Goal: Information Seeking & Learning: Check status

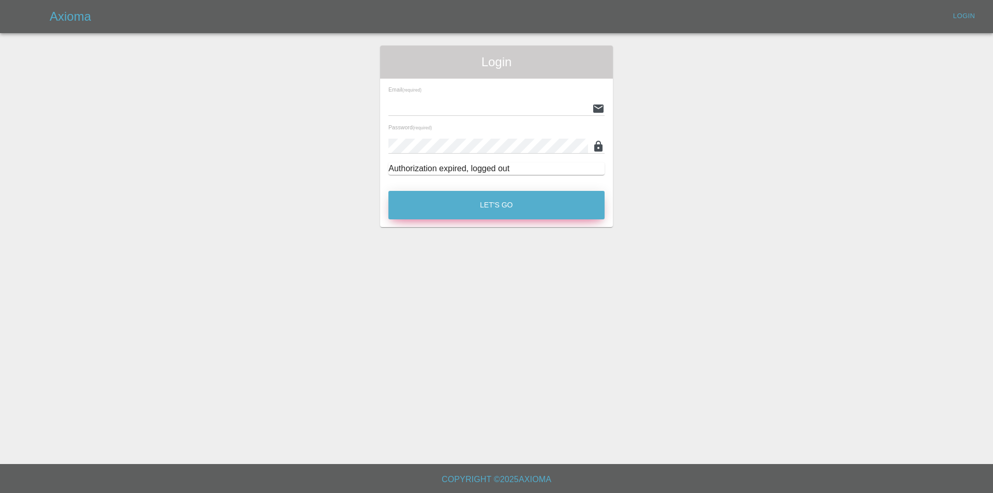
type input "[EMAIL_ADDRESS][DOMAIN_NAME]"
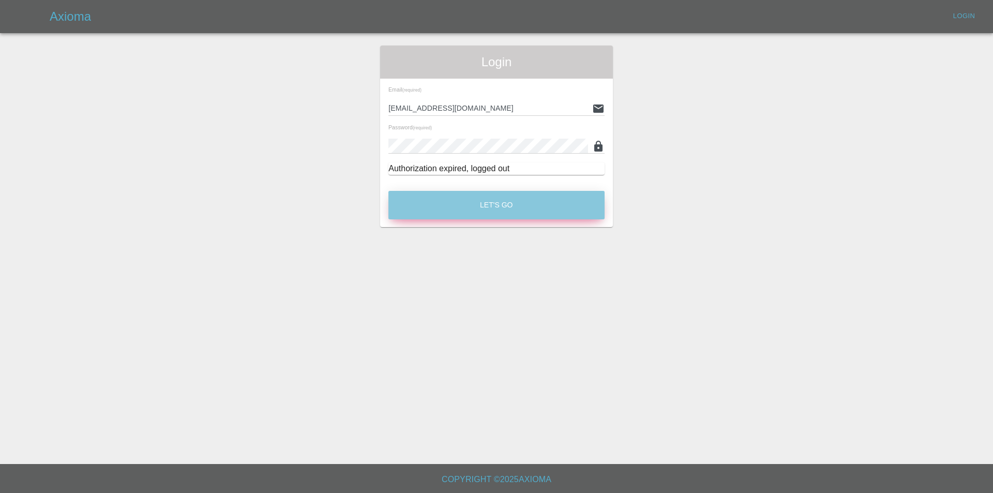
click at [544, 200] on button "Let's Go" at bounding box center [496, 205] width 216 height 28
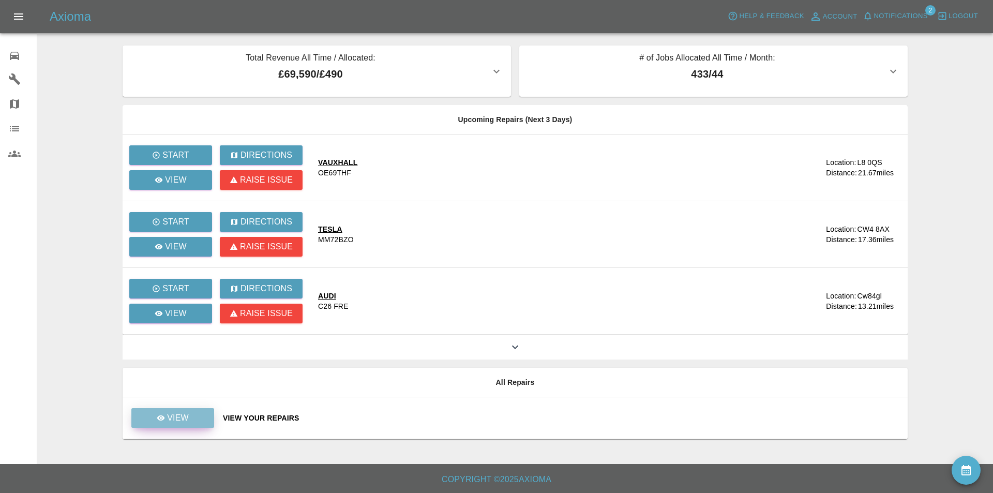
click at [181, 423] on p "View" at bounding box center [178, 418] width 22 height 12
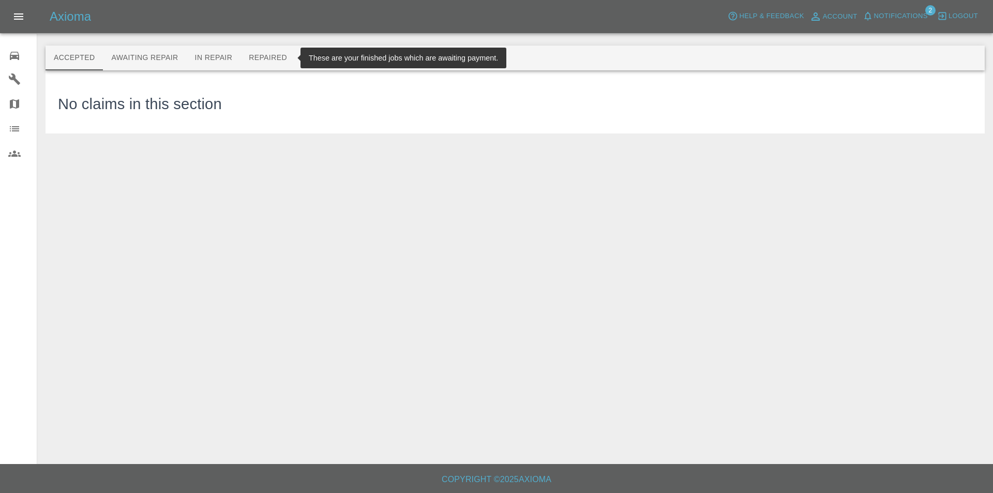
click at [275, 62] on button "Repaired" at bounding box center [268, 58] width 55 height 25
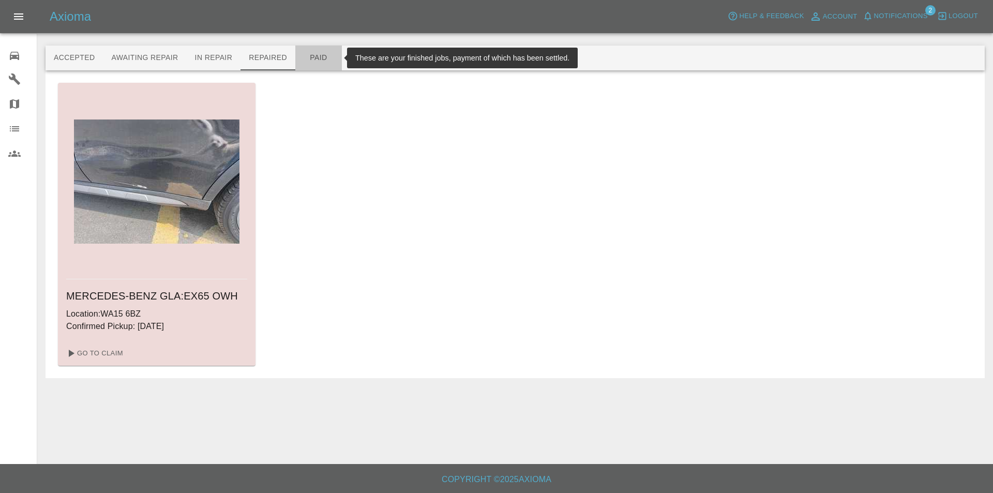
click at [320, 59] on button "Paid" at bounding box center [318, 58] width 47 height 25
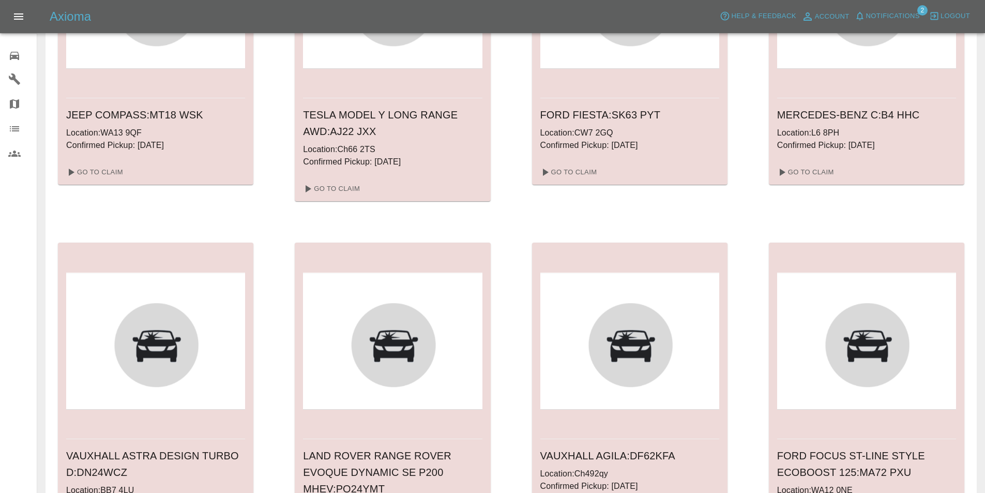
scroll to position [3352, 0]
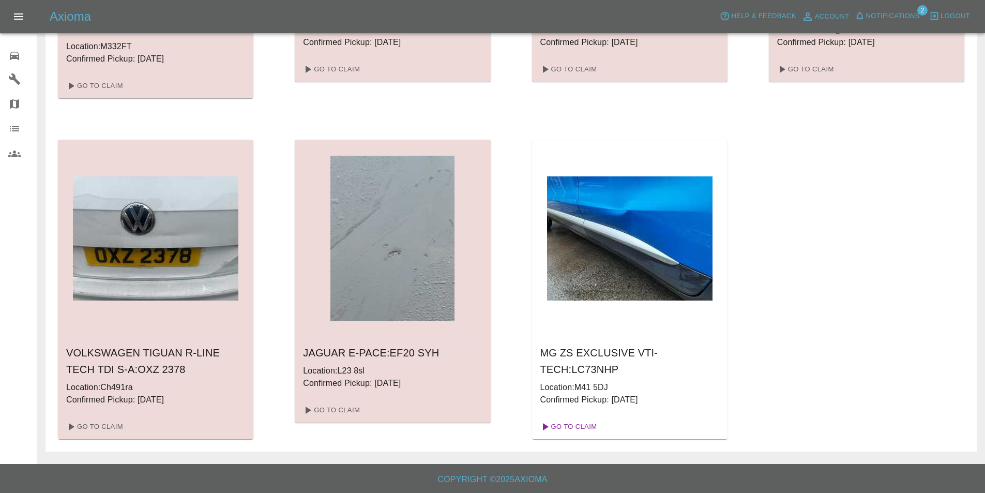
click at [560, 422] on link "Go To Claim" at bounding box center [568, 426] width 64 height 17
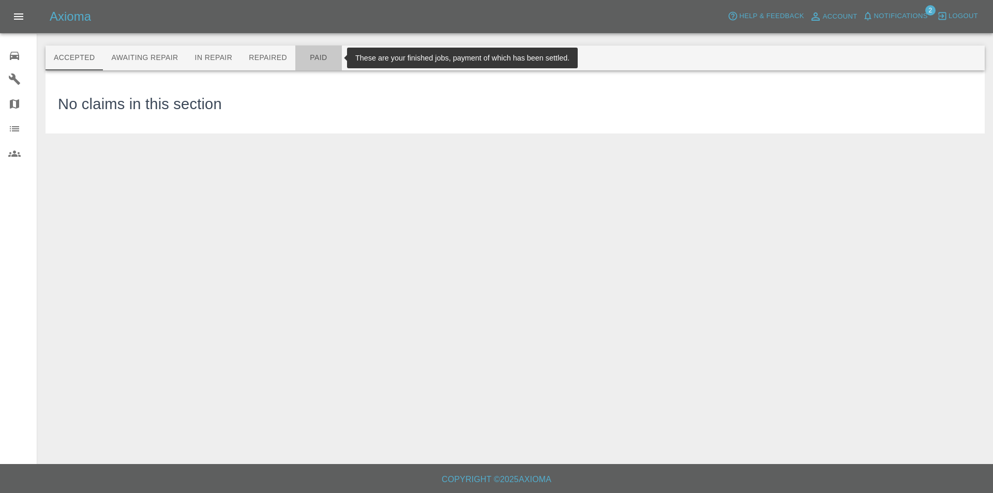
click at [312, 58] on button "Paid" at bounding box center [318, 58] width 47 height 25
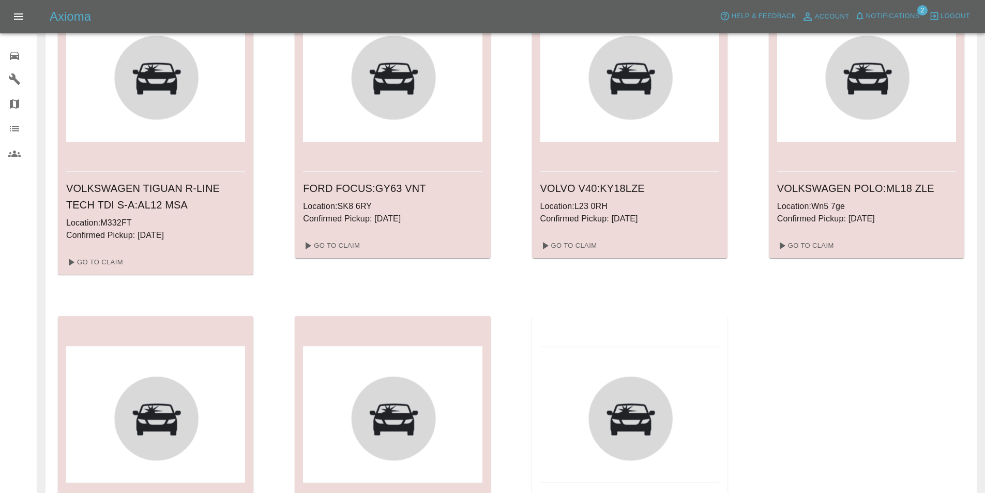
scroll to position [3352, 0]
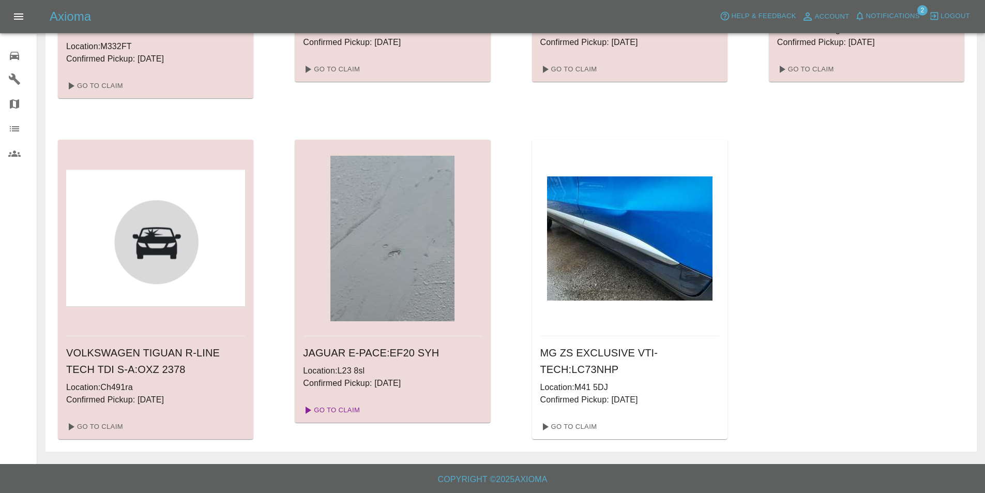
click at [343, 409] on link "Go To Claim" at bounding box center [331, 410] width 64 height 17
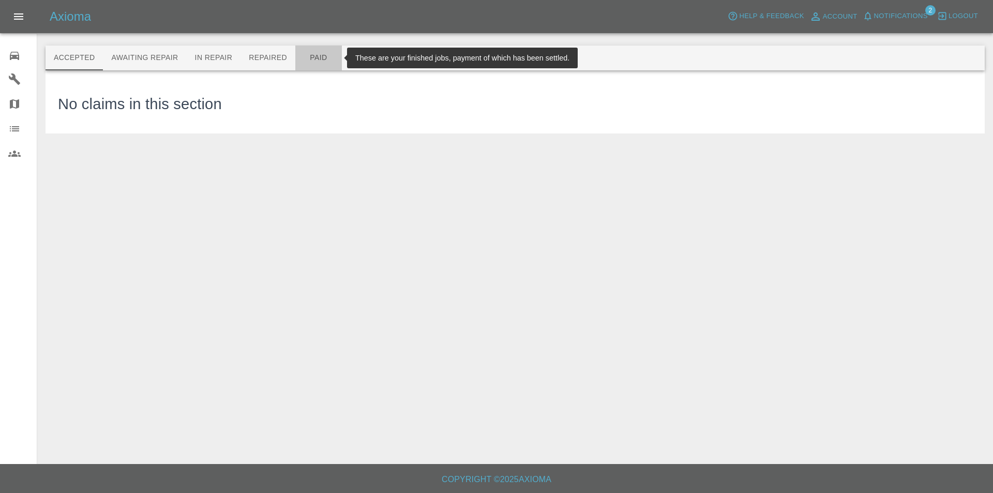
click at [318, 57] on button "Paid" at bounding box center [318, 58] width 47 height 25
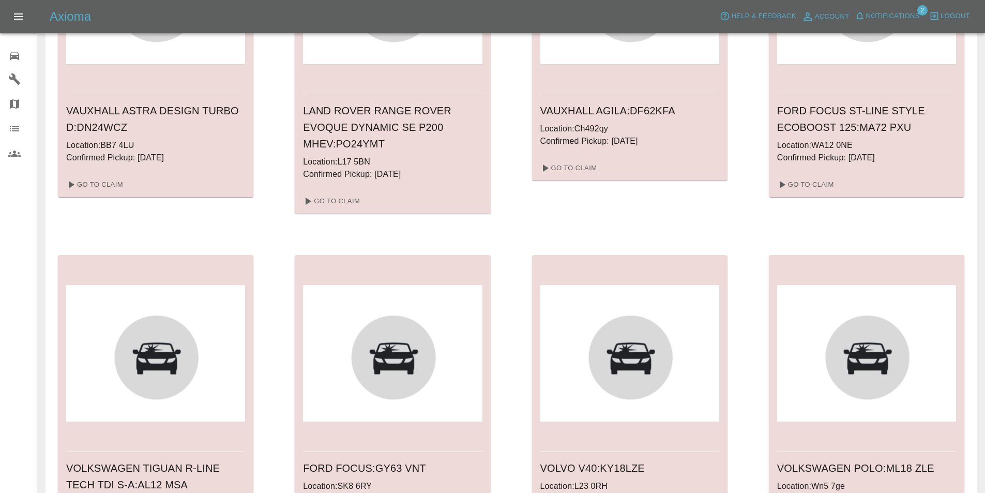
scroll to position [3352, 0]
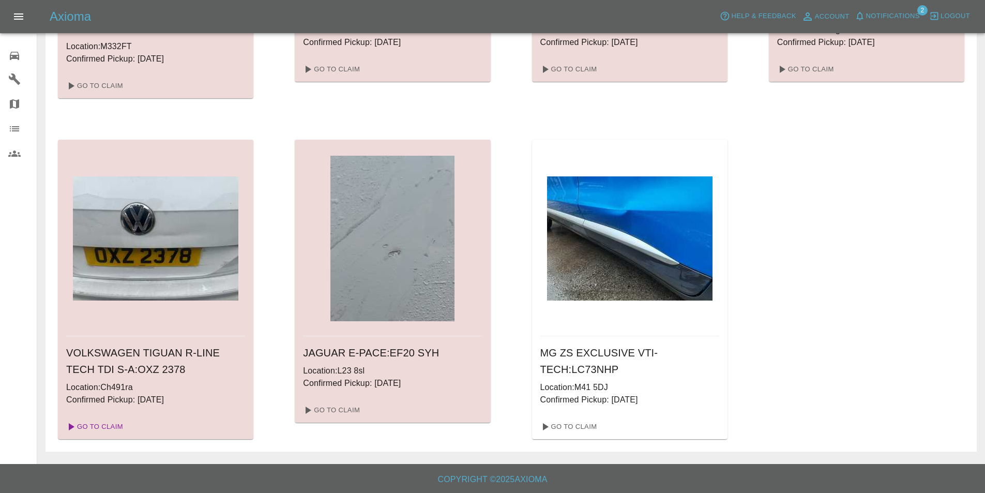
click at [92, 424] on link "Go To Claim" at bounding box center [94, 426] width 64 height 17
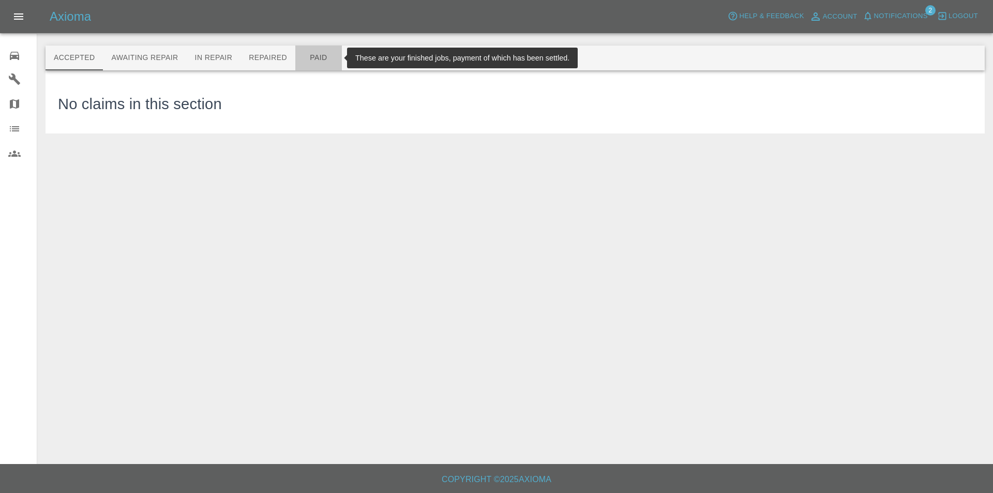
click at [314, 55] on button "Paid" at bounding box center [318, 58] width 47 height 25
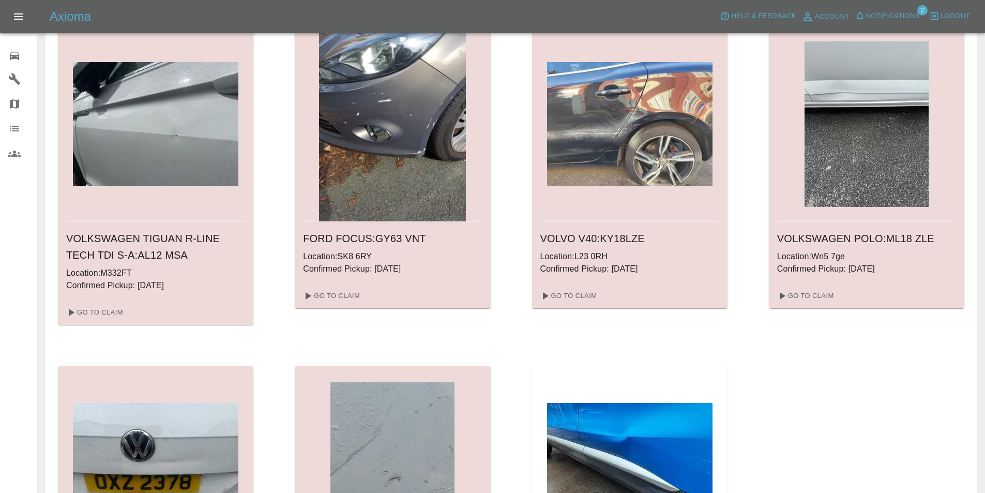
scroll to position [3100, 0]
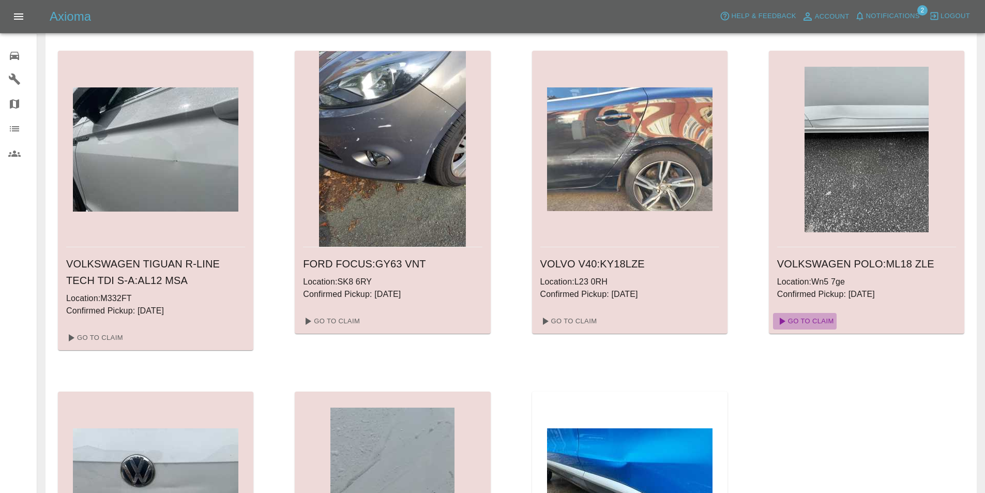
click at [815, 319] on link "Go To Claim" at bounding box center [805, 321] width 64 height 17
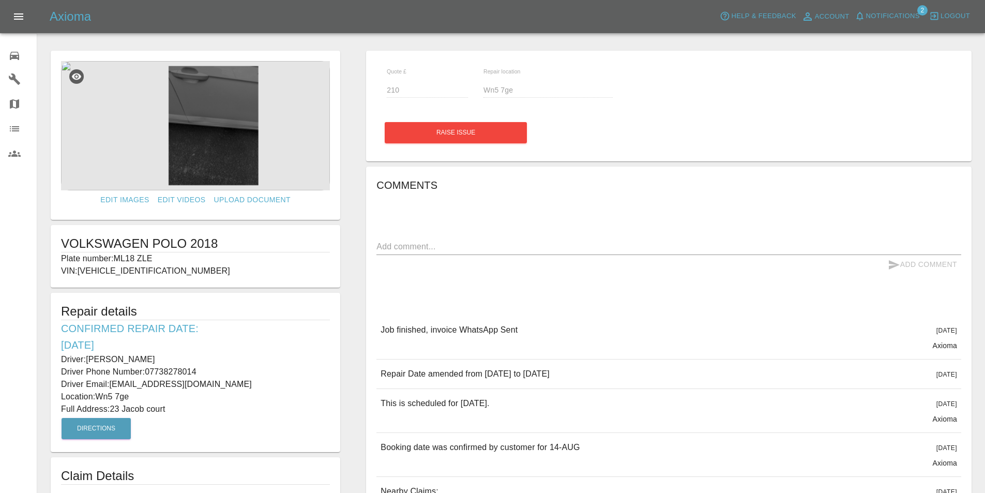
click at [11, 52] on icon at bounding box center [14, 56] width 9 height 8
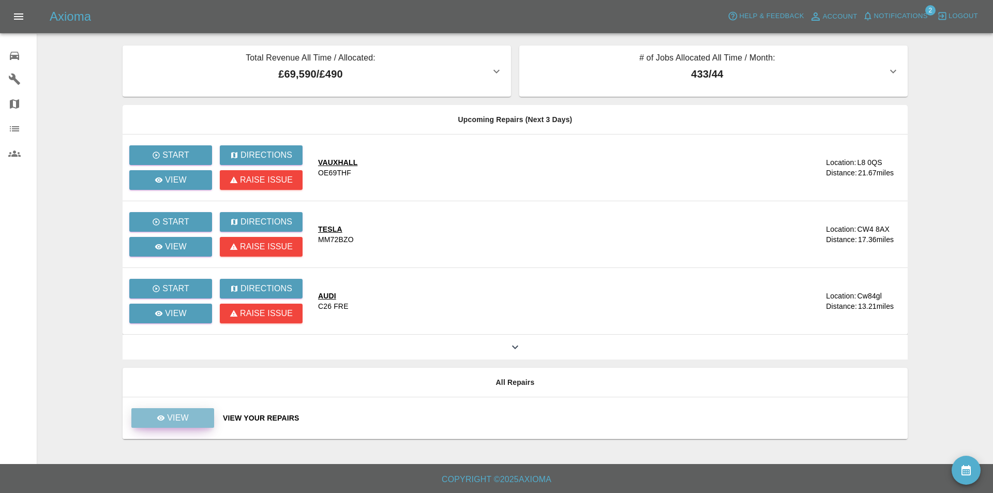
click at [168, 421] on p "View" at bounding box center [178, 418] width 22 height 12
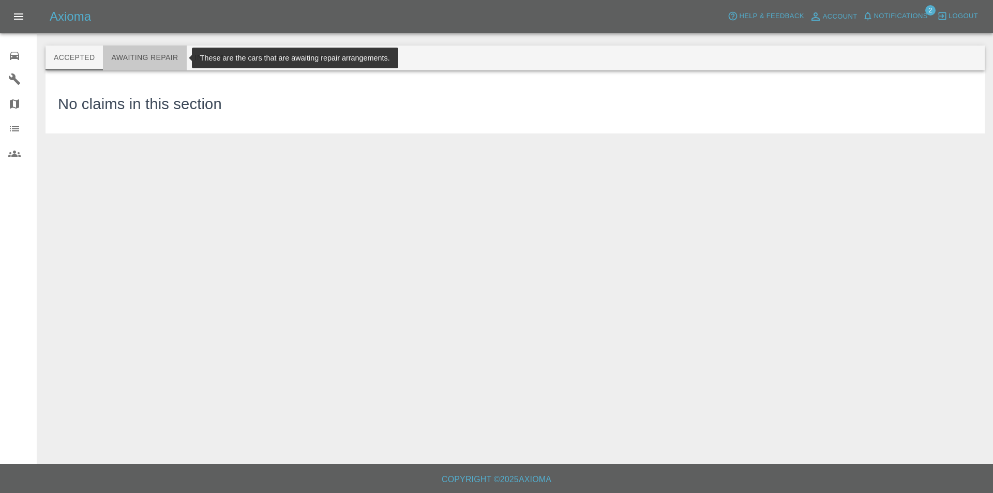
click at [130, 52] on button "Awaiting Repair" at bounding box center [144, 58] width 83 height 25
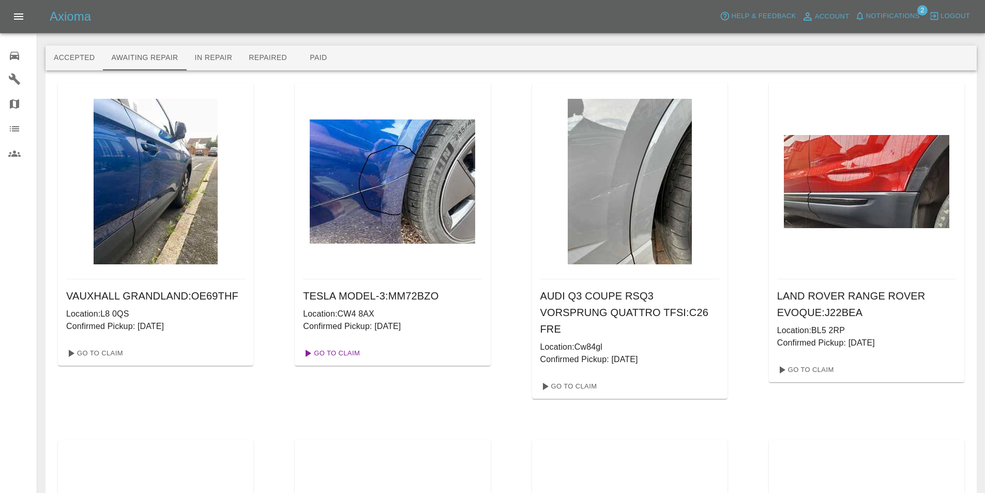
click at [340, 350] on link "Go To Claim" at bounding box center [331, 353] width 64 height 17
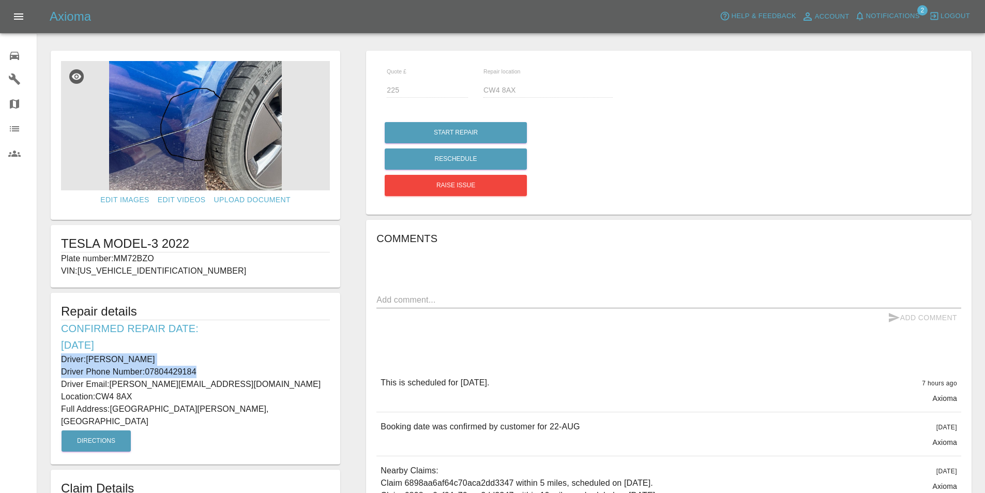
drag, startPoint x: 204, startPoint y: 370, endPoint x: 53, endPoint y: 365, distance: 151.1
click at [53, 365] on div "Repair details Confirmed Repair Date: [DATE] Driver: [PERSON_NAME] Driver Phone…" at bounding box center [196, 379] width 290 height 172
copy div "Driver: [PERSON_NAME] Driver Phone Number: [PHONE_NUMBER]"
click at [193, 338] on h6 "Confirmed Repair Date: [DATE]" at bounding box center [195, 336] width 269 height 33
drag, startPoint x: 137, startPoint y: 394, endPoint x: 97, endPoint y: 390, distance: 39.5
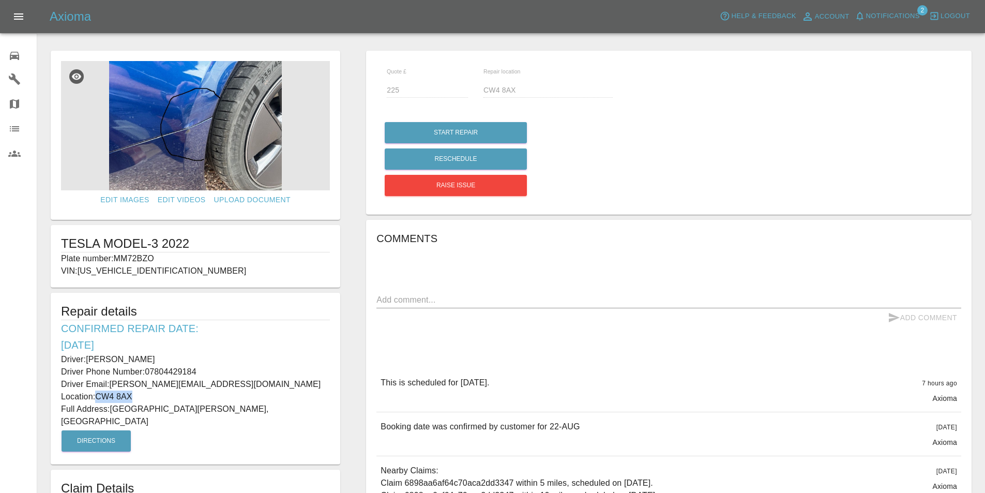
click at [97, 391] on p "Location: CW4 8AX" at bounding box center [195, 397] width 269 height 12
copy p "CW4 8AX"
drag, startPoint x: 112, startPoint y: 407, endPoint x: 108, endPoint y: 418, distance: 12.3
click at [108, 418] on p "Full Address: [GEOGRAPHIC_DATA][PERSON_NAME]" at bounding box center [195, 415] width 269 height 25
copy p "[GEOGRAPHIC_DATA][PERSON_NAME], [GEOGRAPHIC_DATA]"
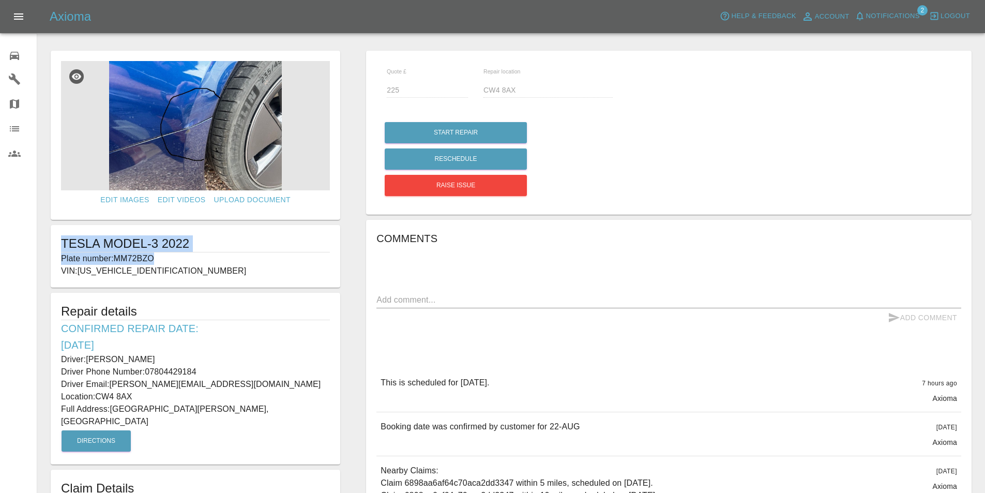
drag, startPoint x: 164, startPoint y: 256, endPoint x: 51, endPoint y: 249, distance: 113.5
click at [51, 249] on div "TESLA MODEL-3 2022 Plate number: MM72BZO VIN: [US_VEHICLE_IDENTIFICATION_NUMBER]" at bounding box center [196, 256] width 290 height 63
copy div "TESLA MODEL-3 2022 Plate number: MM72BZO"
click at [169, 358] on p "Driver: [PERSON_NAME]" at bounding box center [195, 359] width 269 height 12
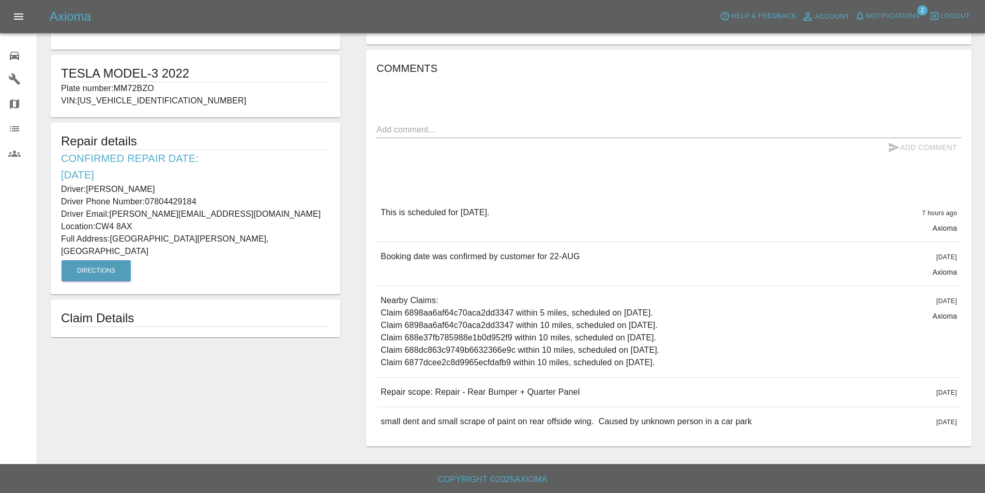
scroll to position [172, 0]
drag, startPoint x: 579, startPoint y: 391, endPoint x: 379, endPoint y: 391, distance: 200.2
click at [379, 391] on div "Repair scope: Repair - Rear Bumper + Quarter Panel [DATE]" at bounding box center [669, 392] width 585 height 29
copy p "Repair scope: Repair - Rear Bumper + Quarter Panel"
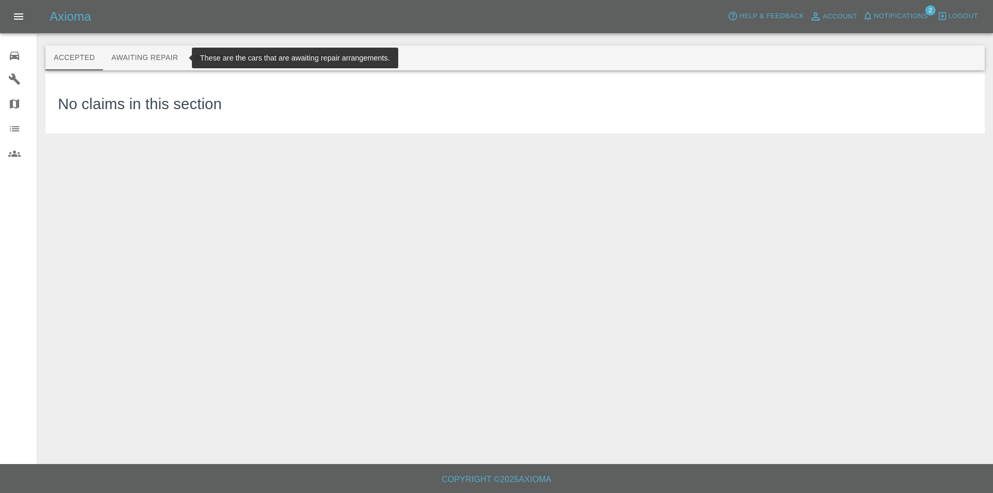
click at [138, 57] on button "Awaiting Repair" at bounding box center [144, 58] width 83 height 25
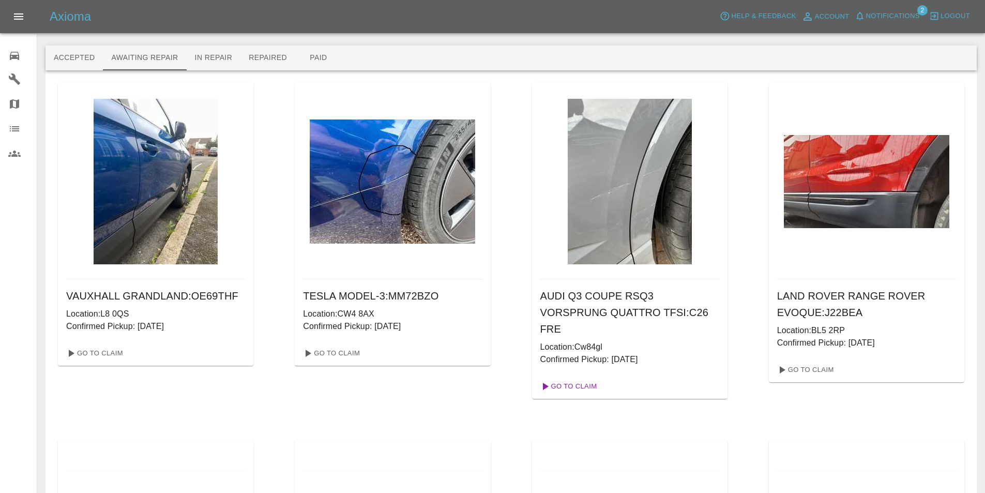
click at [568, 383] on link "Go To Claim" at bounding box center [568, 386] width 64 height 17
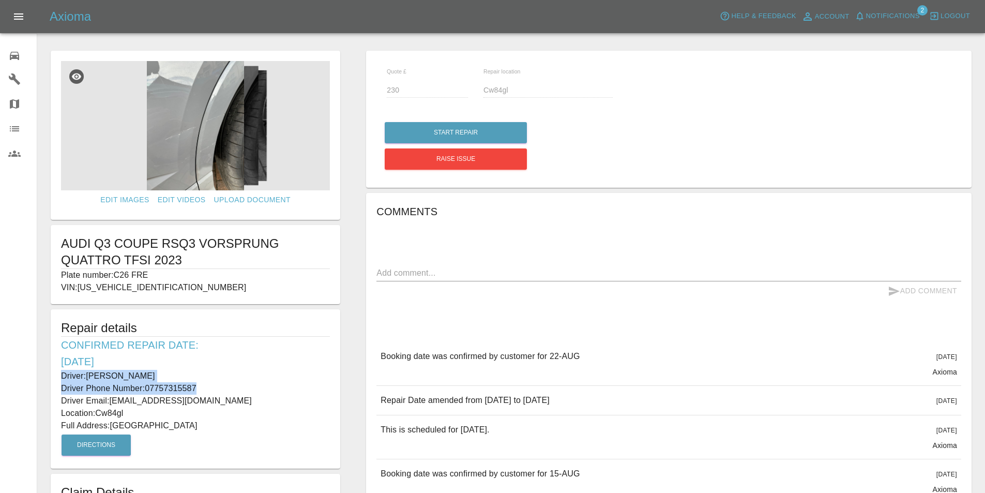
drag, startPoint x: 203, startPoint y: 387, endPoint x: 55, endPoint y: 377, distance: 147.8
click at [55, 377] on div "Repair details Confirmed Repair Date: [DATE] Driver: [PERSON_NAME] Driver Phone…" at bounding box center [196, 388] width 290 height 159
copy div "Driver: [PERSON_NAME] Driver Phone Number: [PHONE_NUMBER]"
drag, startPoint x: 126, startPoint y: 413, endPoint x: 100, endPoint y: 417, distance: 26.6
click at [100, 417] on p "Location: Cw84gl" at bounding box center [195, 413] width 269 height 12
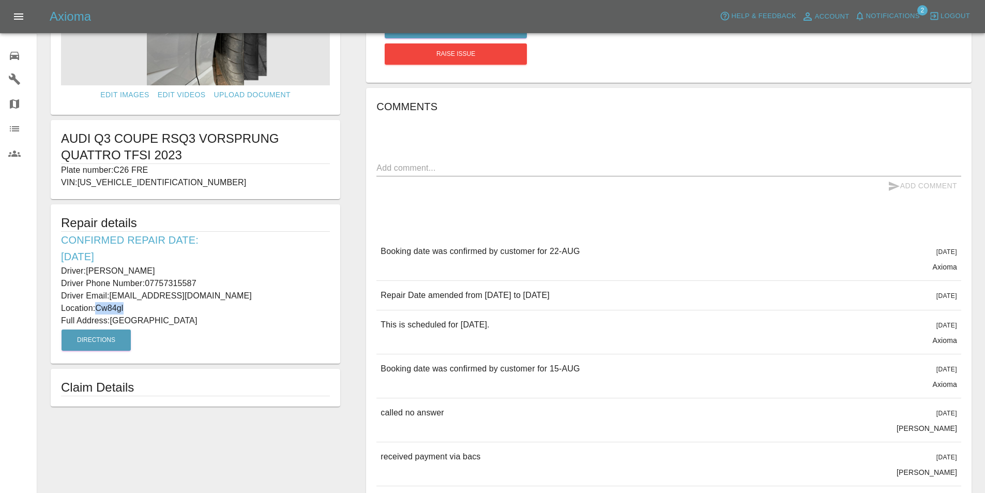
scroll to position [103, 0]
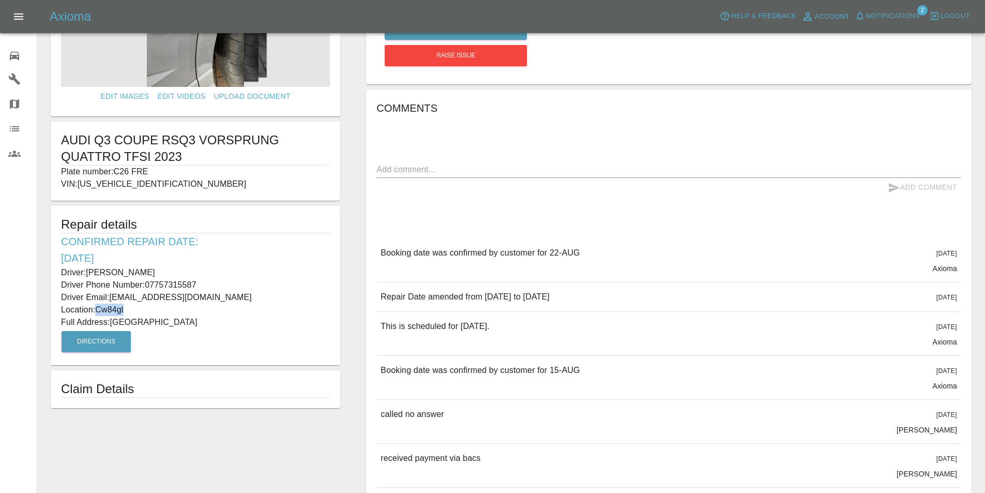
copy p "Cw84gl"
drag, startPoint x: 292, startPoint y: 322, endPoint x: 113, endPoint y: 318, distance: 179.0
click at [113, 318] on p "Full Address: [GEOGRAPHIC_DATA]" at bounding box center [195, 322] width 269 height 12
copy p "[GEOGRAPHIC_DATA]"
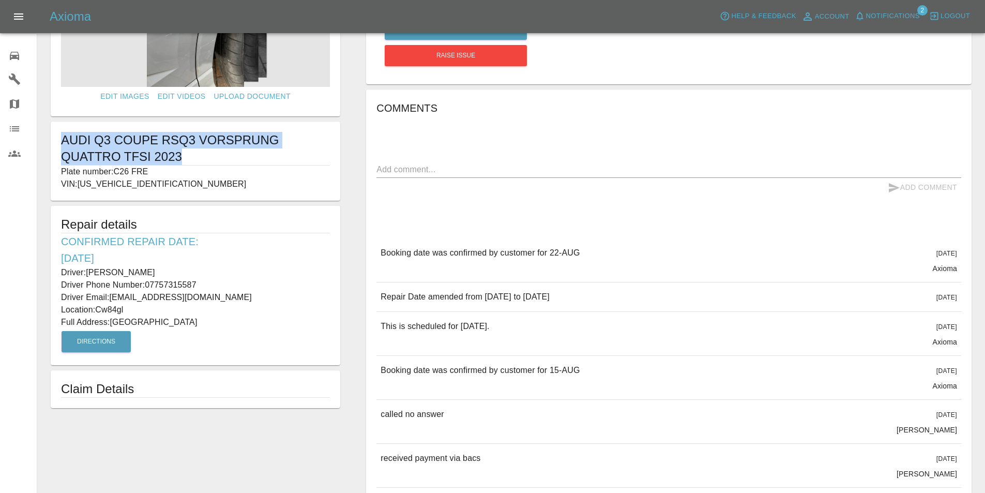
drag, startPoint x: 183, startPoint y: 156, endPoint x: 57, endPoint y: 143, distance: 126.4
click at [56, 143] on div "AUDI Q3 COUPE RSQ3 VORSPRUNG QUATTRO TFSI 2023 Plate number: C26 FRE VIN: [US_V…" at bounding box center [196, 161] width 290 height 79
copy h1 "AUDI Q3 COUPE RSQ3 VORSPRUNG QUATTRO TFSI 2023"
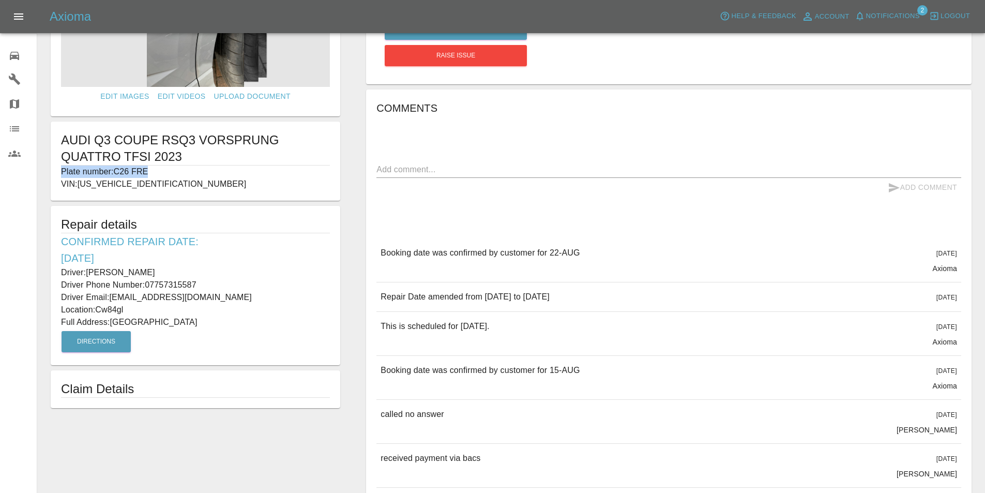
drag, startPoint x: 156, startPoint y: 170, endPoint x: 62, endPoint y: 169, distance: 94.7
click at [62, 169] on p "Plate number: C26 FRE" at bounding box center [195, 172] width 269 height 12
copy p "Plate number: C26 FRE"
click at [433, 217] on div "Comments x Add Comment Booking date was confirmed by customer for 22-[DATE][DAT…" at bounding box center [669, 357] width 585 height 515
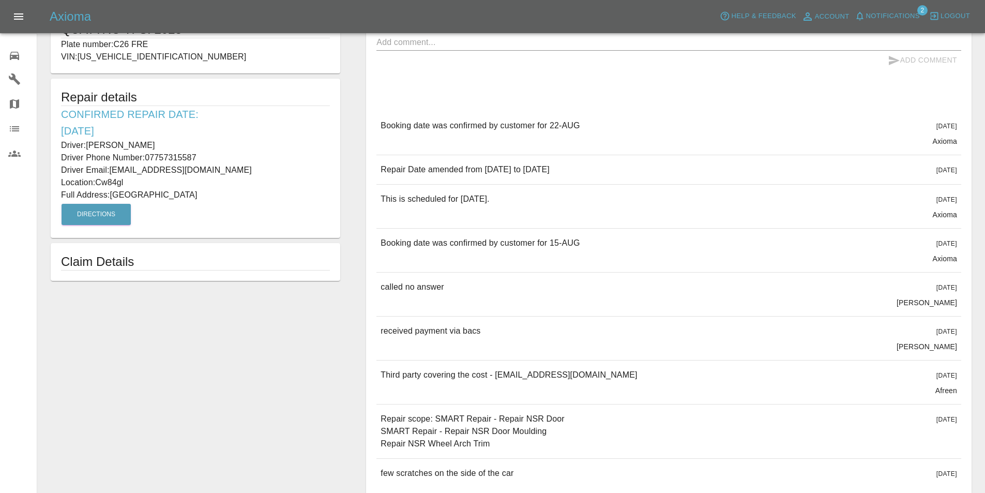
scroll to position [286, 0]
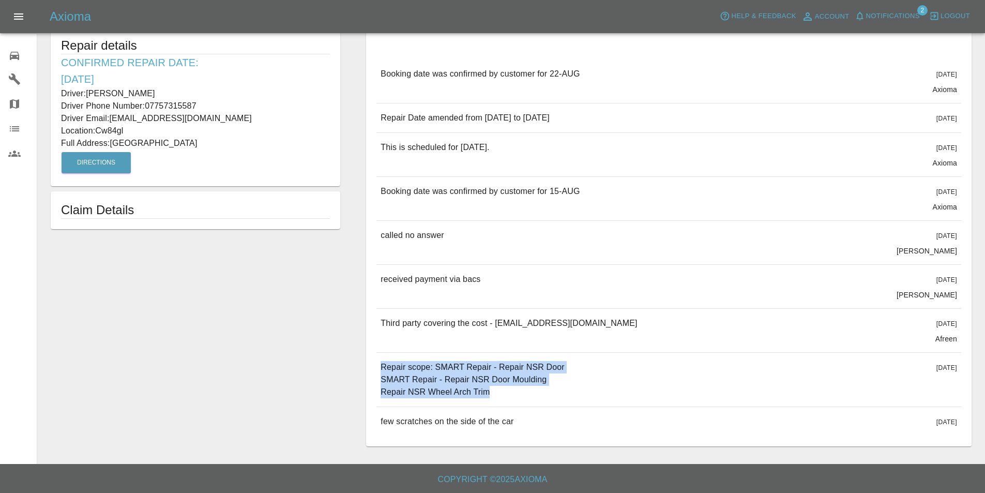
drag, startPoint x: 489, startPoint y: 390, endPoint x: 365, endPoint y: 372, distance: 125.4
click at [365, 372] on div "Quote £ 230 Repair location Cw84gl Start Repair Raise issue Comments x Add Comm…" at bounding box center [669, 107] width 632 height 688
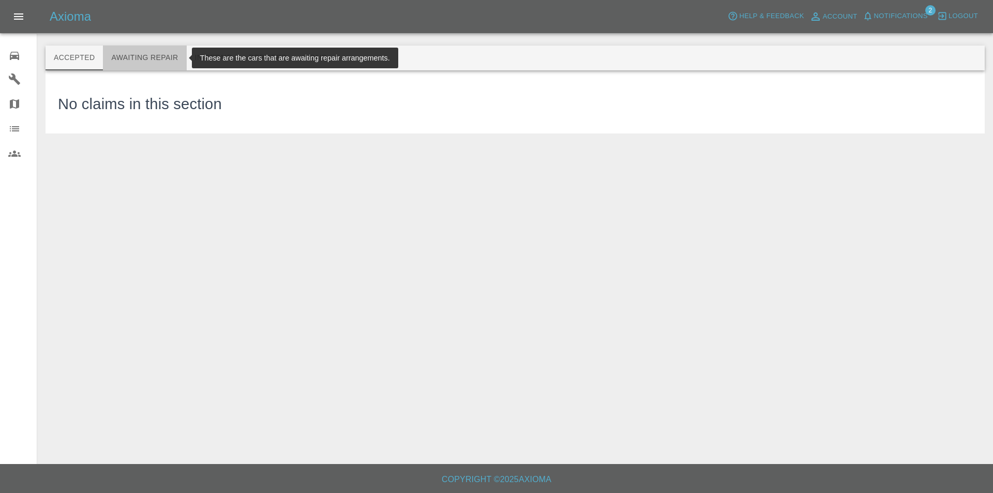
click at [146, 54] on button "Awaiting Repair" at bounding box center [144, 58] width 83 height 25
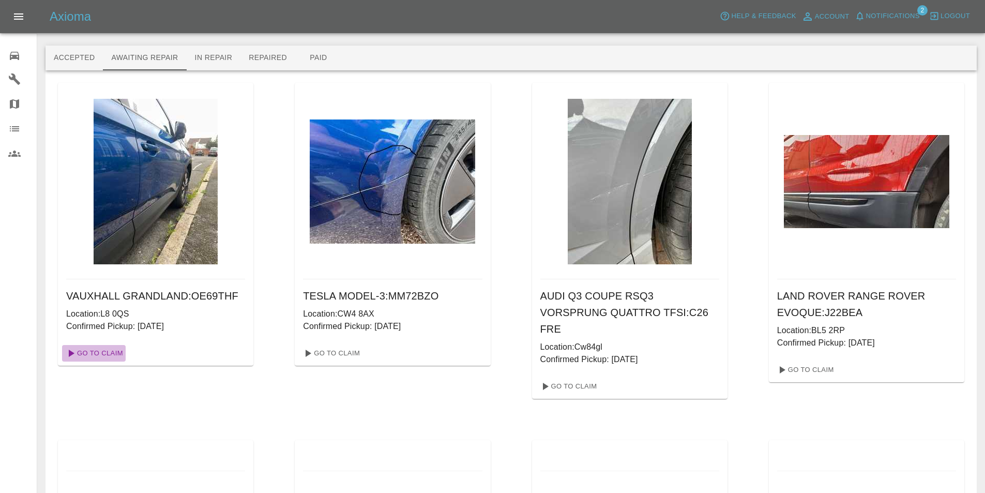
click at [104, 353] on link "Go To Claim" at bounding box center [94, 353] width 64 height 17
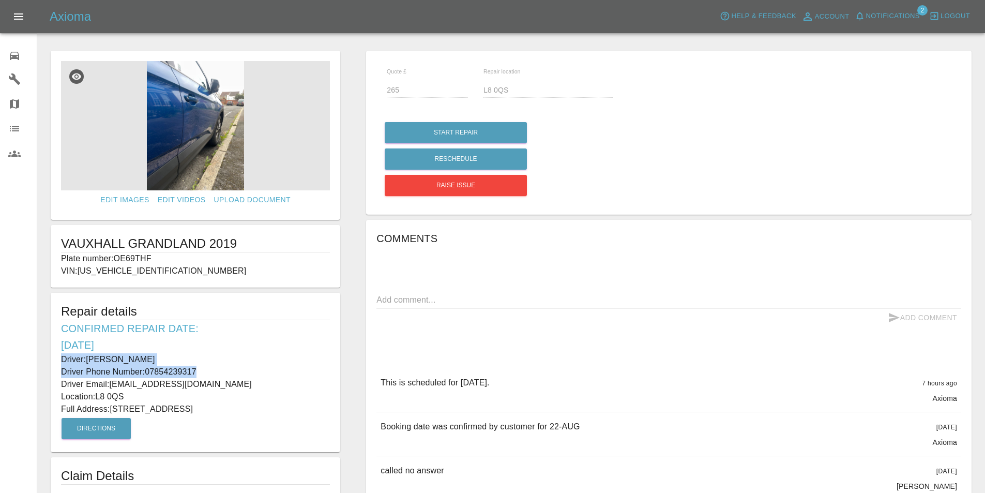
drag, startPoint x: 204, startPoint y: 370, endPoint x: 55, endPoint y: 364, distance: 149.6
click at [55, 364] on div "Repair details Confirmed Repair Date: [DATE] Driver: [PERSON_NAME] Driver Phone…" at bounding box center [196, 372] width 290 height 159
click at [133, 399] on p "Location: L8 0QS" at bounding box center [195, 397] width 269 height 12
drag, startPoint x: 125, startPoint y: 392, endPoint x: 97, endPoint y: 393, distance: 28.0
click at [97, 393] on p "Location: L8 0QS" at bounding box center [195, 397] width 269 height 12
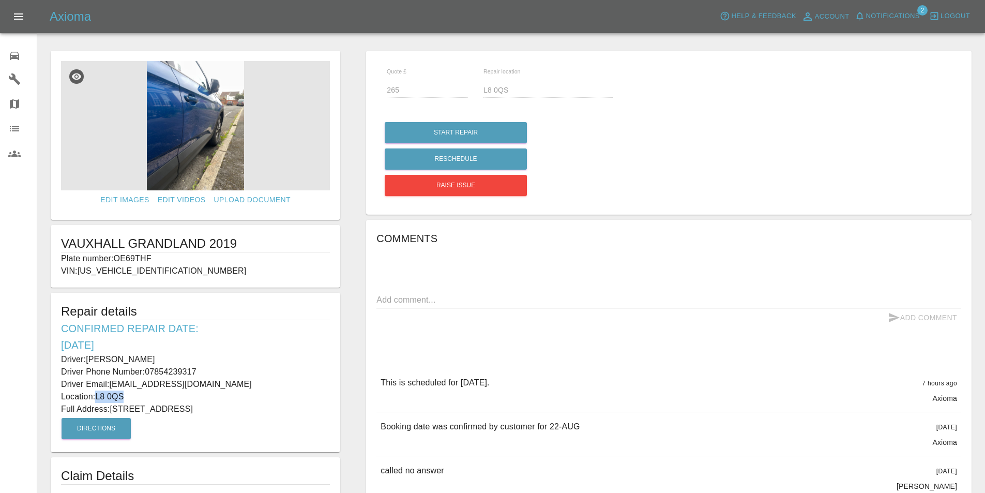
drag, startPoint x: 111, startPoint y: 407, endPoint x: 269, endPoint y: 410, distance: 157.8
click at [269, 410] on p "Full Address: [STREET_ADDRESS]" at bounding box center [195, 409] width 269 height 12
click at [576, 354] on div "Comments x Add Comment This is scheduled for [DATE]. 7 hours ago Axioma This is…" at bounding box center [669, 484] width 585 height 508
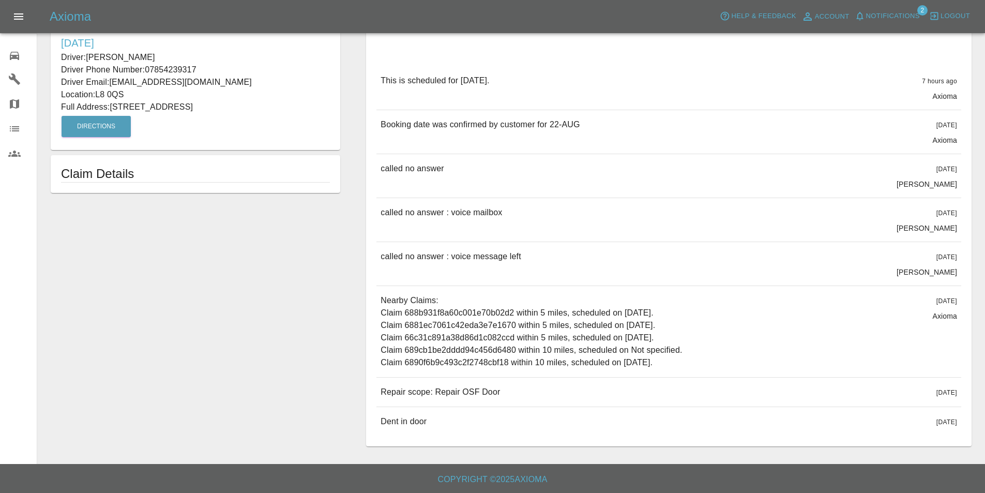
scroll to position [305, 0]
drag, startPoint x: 501, startPoint y: 388, endPoint x: 381, endPoint y: 395, distance: 119.6
click at [381, 395] on div "Repair scope: Repair OSF Door [DATE]" at bounding box center [669, 392] width 585 height 29
click at [141, 294] on div "Edit Images Edit Videos Upload Document VAUXHALL GRANDLAND 2019 Plate number: O…" at bounding box center [196, 97] width 316 height 708
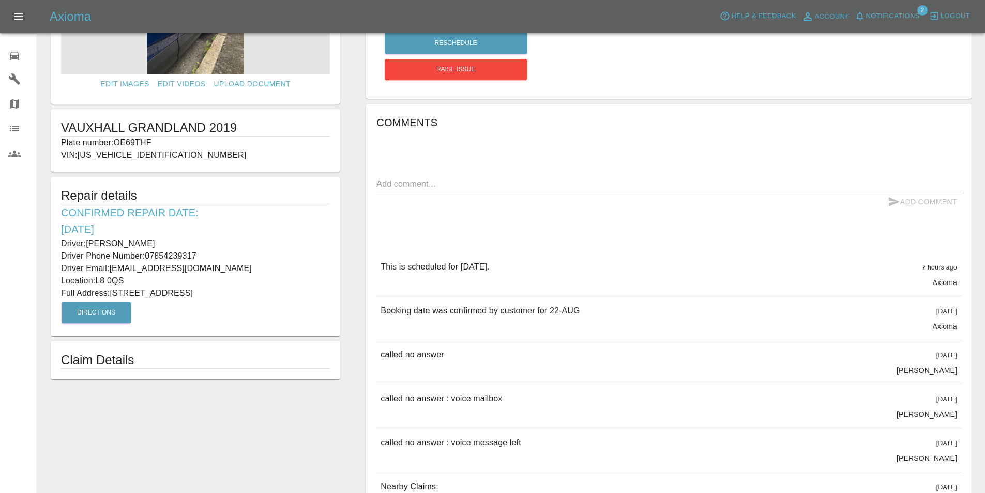
scroll to position [98, 0]
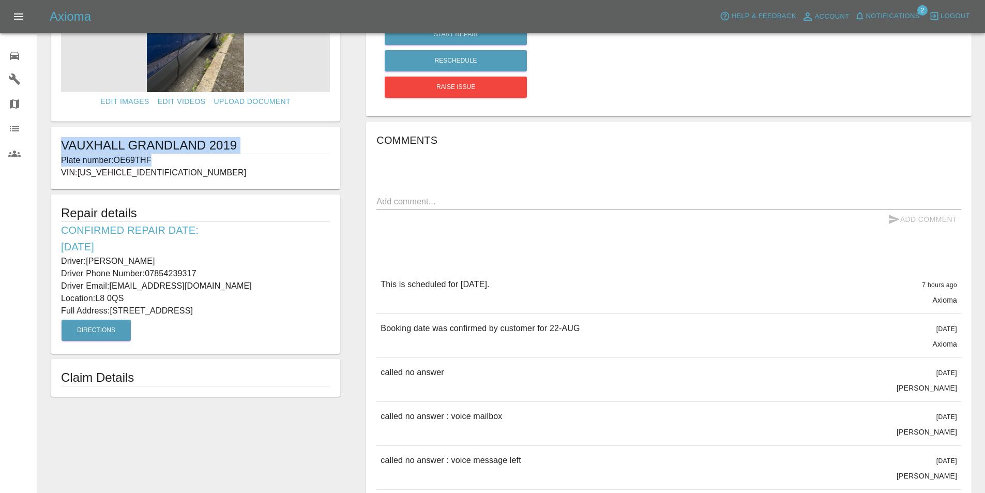
drag, startPoint x: 157, startPoint y: 158, endPoint x: 58, endPoint y: 145, distance: 99.6
click at [58, 145] on div "VAUXHALL GRANDLAND 2019 Plate number: OE69THF VIN: [US_VEHICLE_IDENTIFICATION_N…" at bounding box center [196, 158] width 290 height 63
drag, startPoint x: 169, startPoint y: 170, endPoint x: 80, endPoint y: 178, distance: 88.8
click at [80, 178] on p "VIN: [US_VEHICLE_IDENTIFICATION_NUMBER]" at bounding box center [195, 173] width 269 height 12
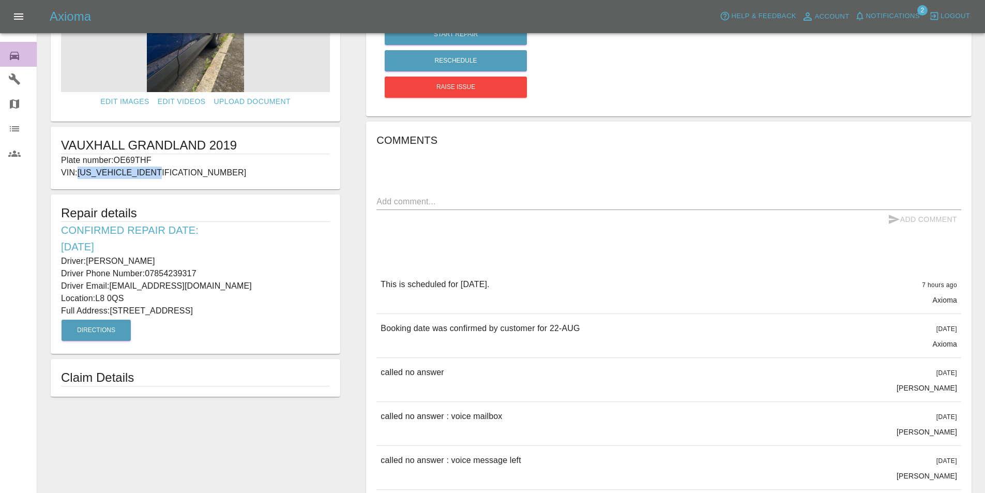
click at [7, 57] on link "0 Repair home" at bounding box center [18, 54] width 37 height 25
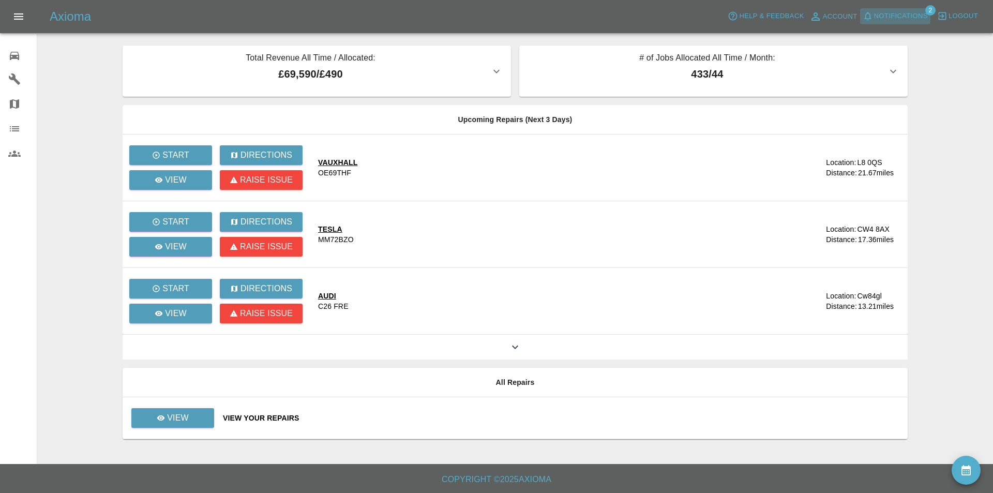
click at [898, 14] on span "Notifications" at bounding box center [901, 16] width 54 height 12
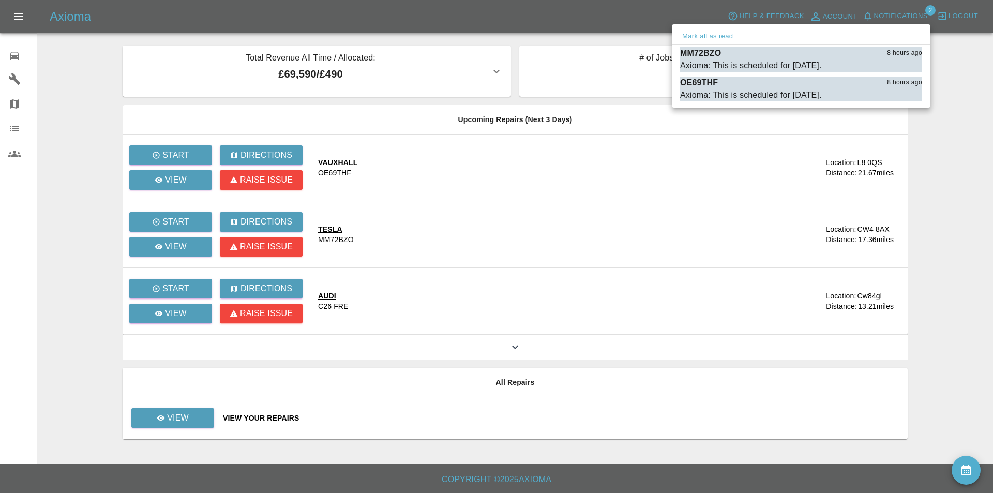
click at [960, 161] on div at bounding box center [496, 246] width 993 height 493
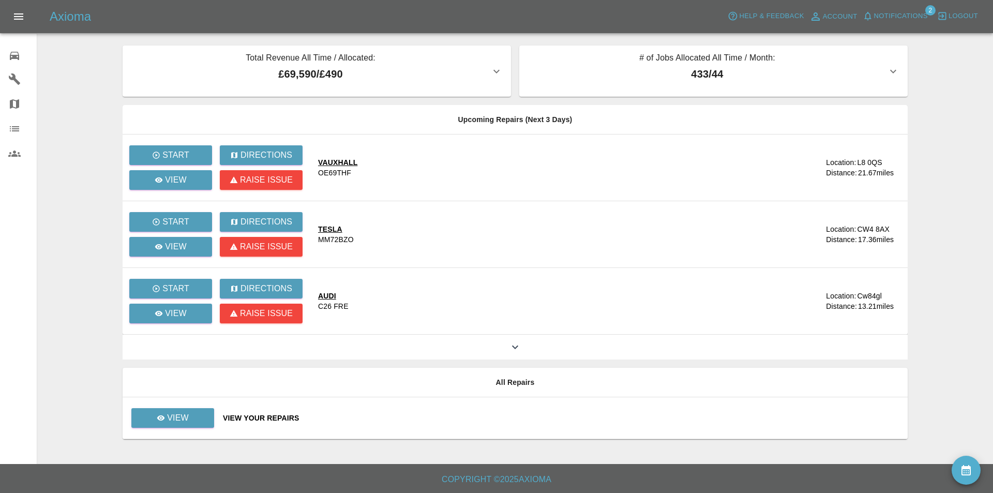
click at [936, 159] on main "Total Revenue All Time / Allocated: £69,590 / £490 Sprayway Smart Repairs NW : …" at bounding box center [496, 232] width 993 height 464
click at [966, 116] on main "Total Revenue All Time / Allocated: £69,590 / £490 Sprayway Smart Repairs NW : …" at bounding box center [496, 232] width 993 height 464
click at [929, 72] on main "Total Revenue All Time / Allocated: £69,590 / £490 Sprayway Smart Repairs NW : …" at bounding box center [496, 232] width 993 height 464
